Goal: Task Accomplishment & Management: Manage account settings

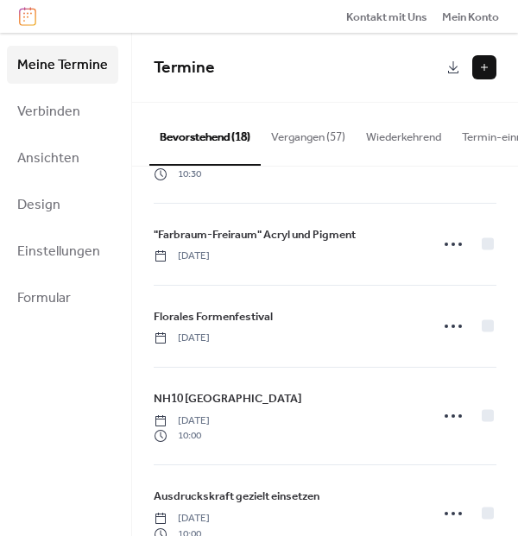
scroll to position [518, 0]
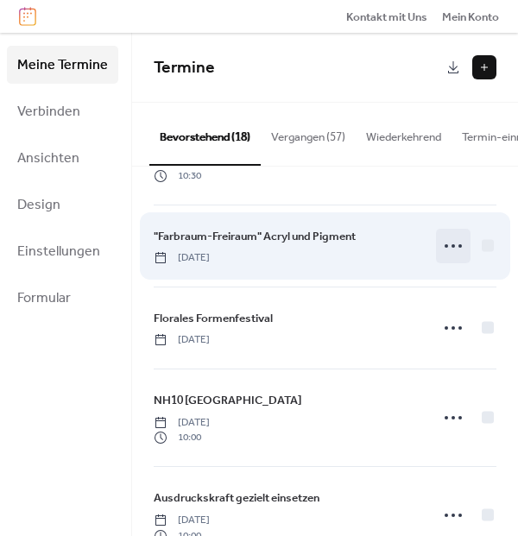
click at [447, 250] on icon at bounding box center [453, 246] width 28 height 28
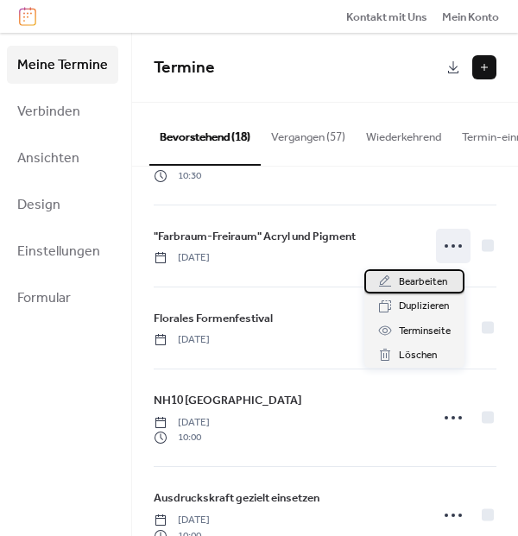
click at [415, 276] on span "Bearbeiten" at bounding box center [423, 281] width 48 height 17
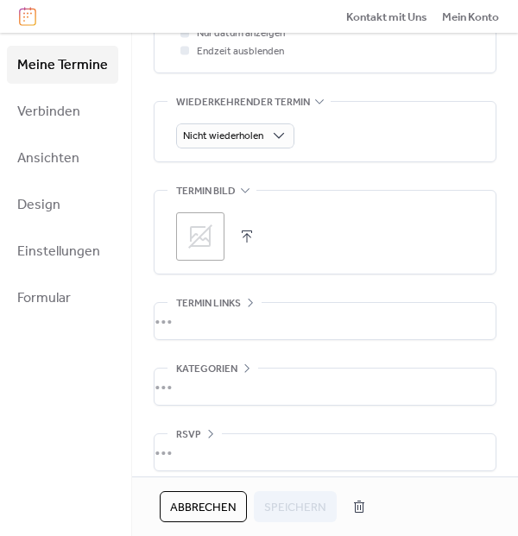
scroll to position [769, 0]
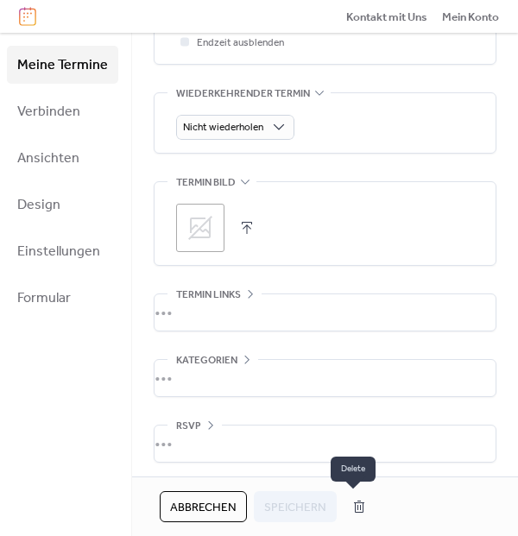
click at [351, 512] on button "button" at bounding box center [358, 507] width 31 height 28
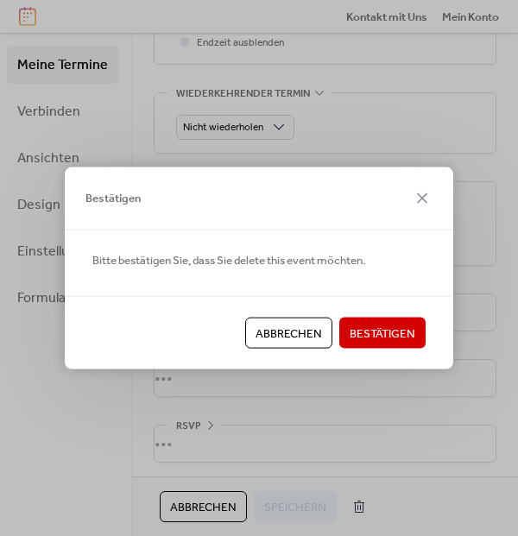
click at [372, 331] on span "Bestätigen" at bounding box center [382, 333] width 66 height 17
